Goal: Information Seeking & Learning: Learn about a topic

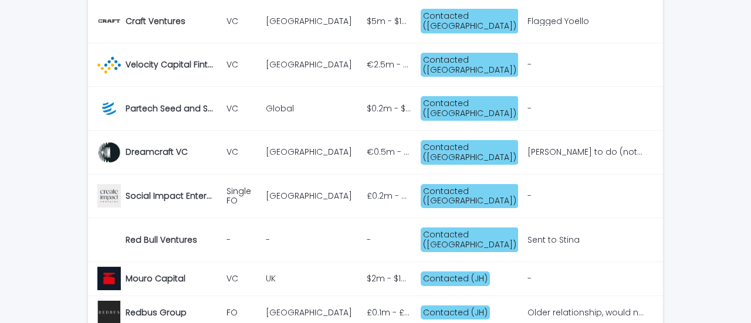
scroll to position [1044, 0]
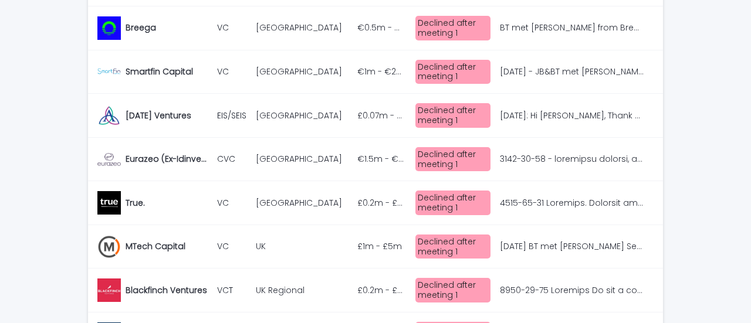
scroll to position [1127, 0]
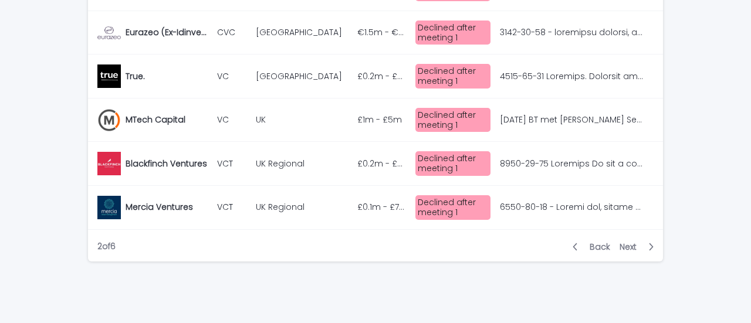
click at [633, 243] on span "Next" at bounding box center [632, 247] width 24 height 8
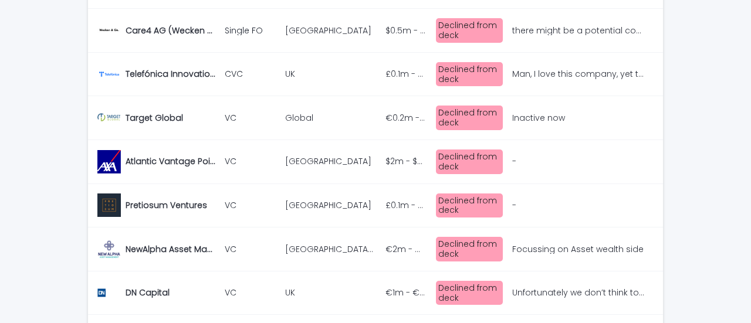
click at [563, 69] on p "Man, I love this company, yet there is no interest on this use case inside Virg…" at bounding box center [579, 73] width 134 height 12
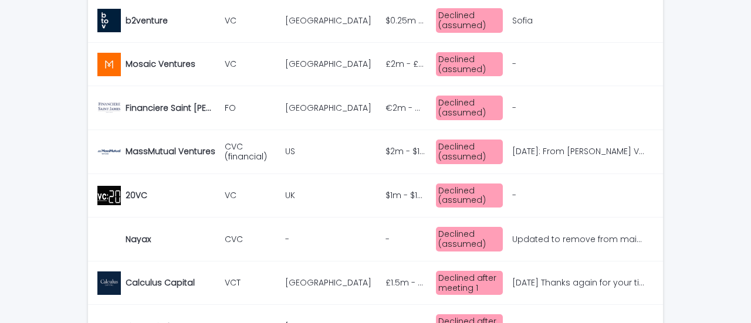
scroll to position [614, 0]
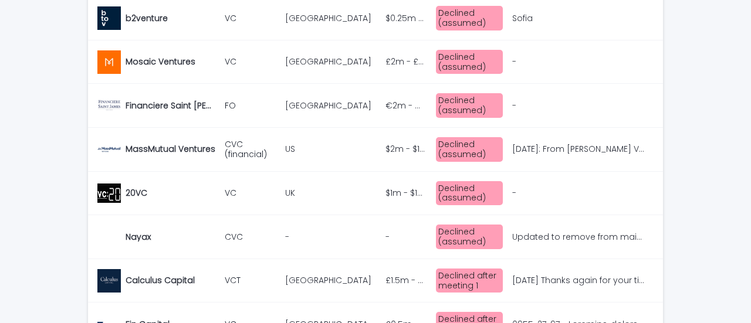
click at [598, 151] on p "[DATE]: From [PERSON_NAME] Ventures (CVC) given background imagine they’d be in…" at bounding box center [579, 148] width 134 height 12
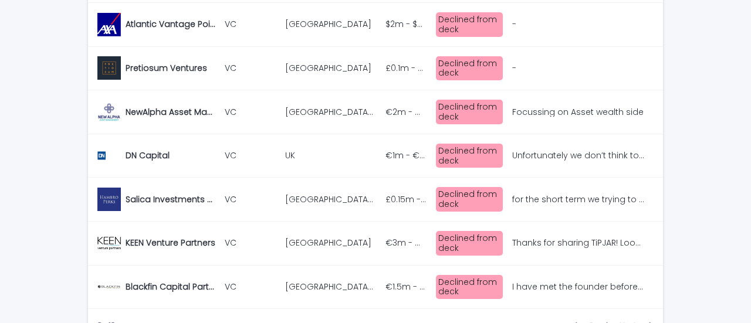
scroll to position [1283, 0]
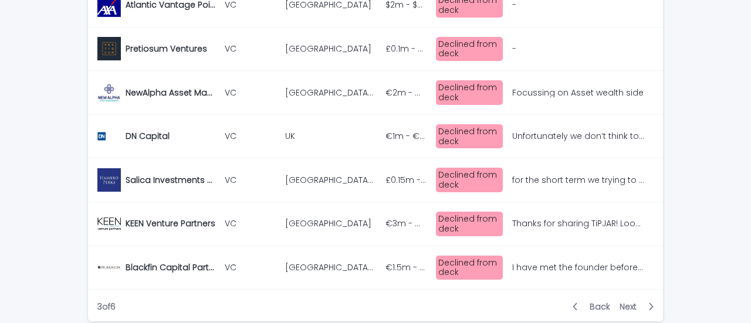
click at [623, 303] on span "Next" at bounding box center [632, 307] width 24 height 8
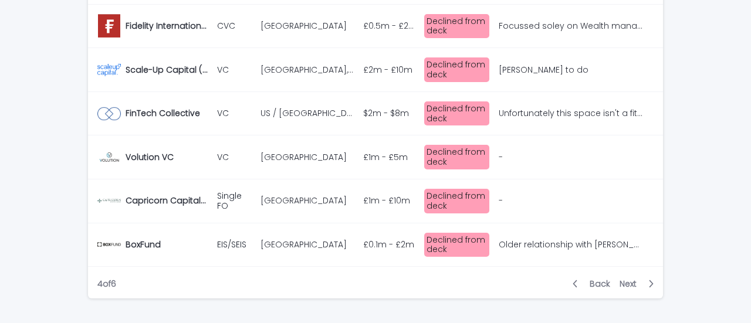
scroll to position [1344, 0]
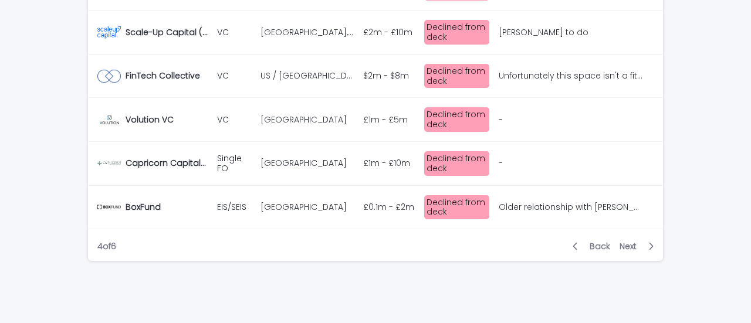
click at [620, 242] on span "Next" at bounding box center [632, 246] width 24 height 8
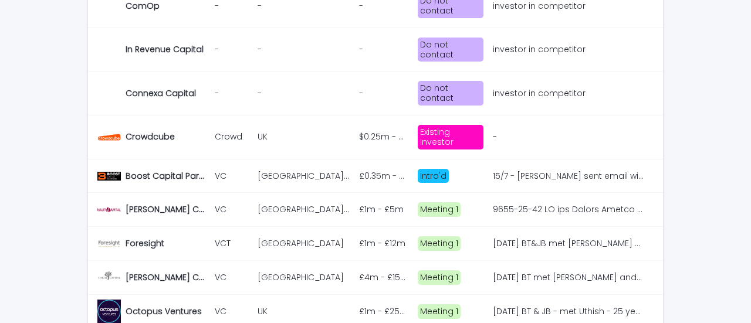
scroll to position [936, 0]
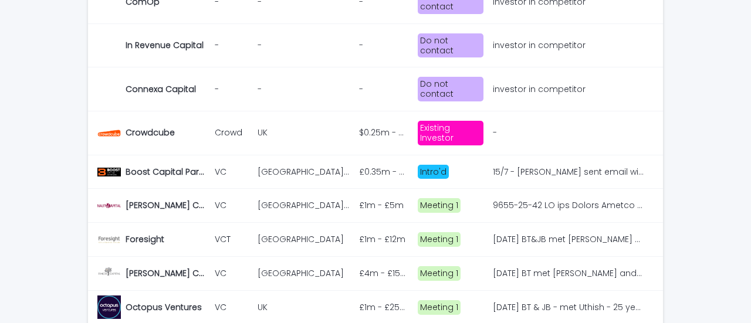
click at [600, 300] on p "[DATE] BT & JB - met Uthish - 25 years - Do 5-6 per year - £1-£15m - Bsports - …" at bounding box center [570, 306] width 154 height 12
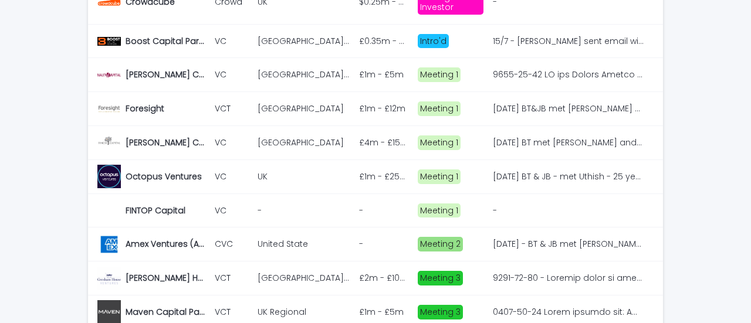
scroll to position [1146, 0]
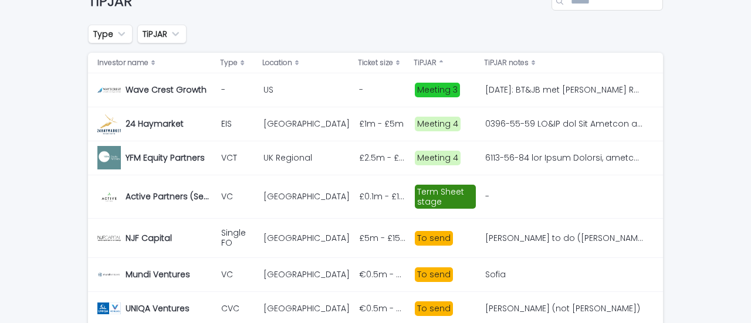
scroll to position [67, 0]
